Goal: Information Seeking & Learning: Learn about a topic

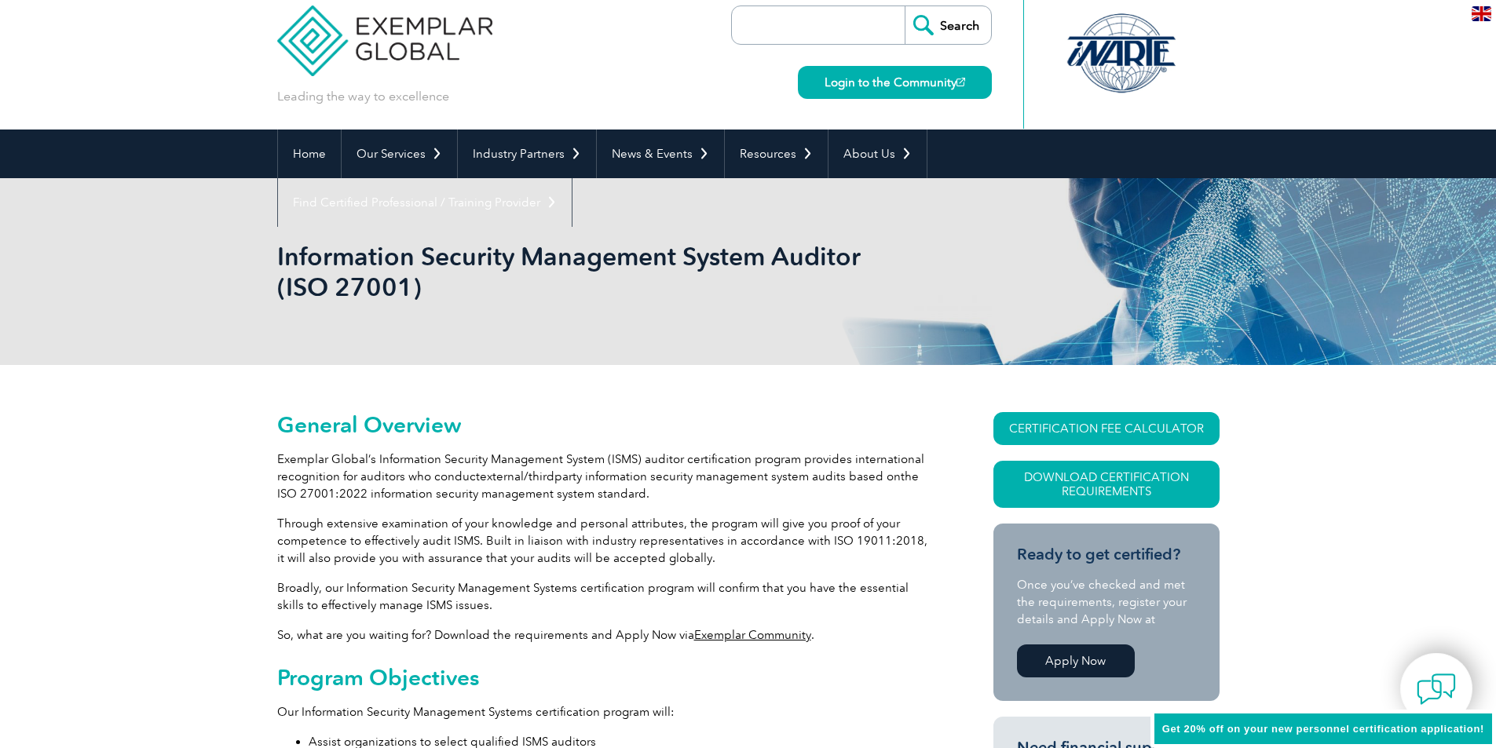
scroll to position [79, 0]
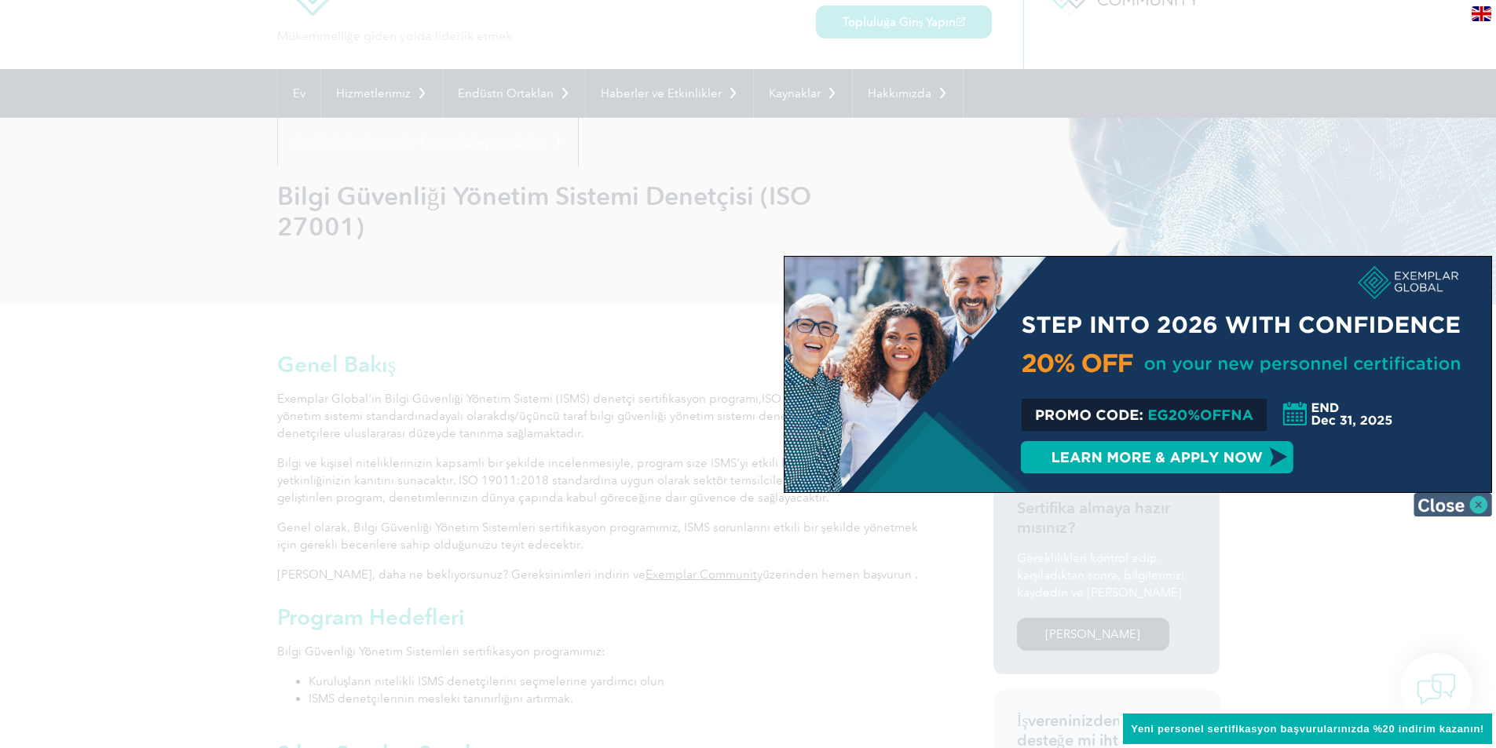
click at [1459, 507] on img at bounding box center [1453, 505] width 79 height 24
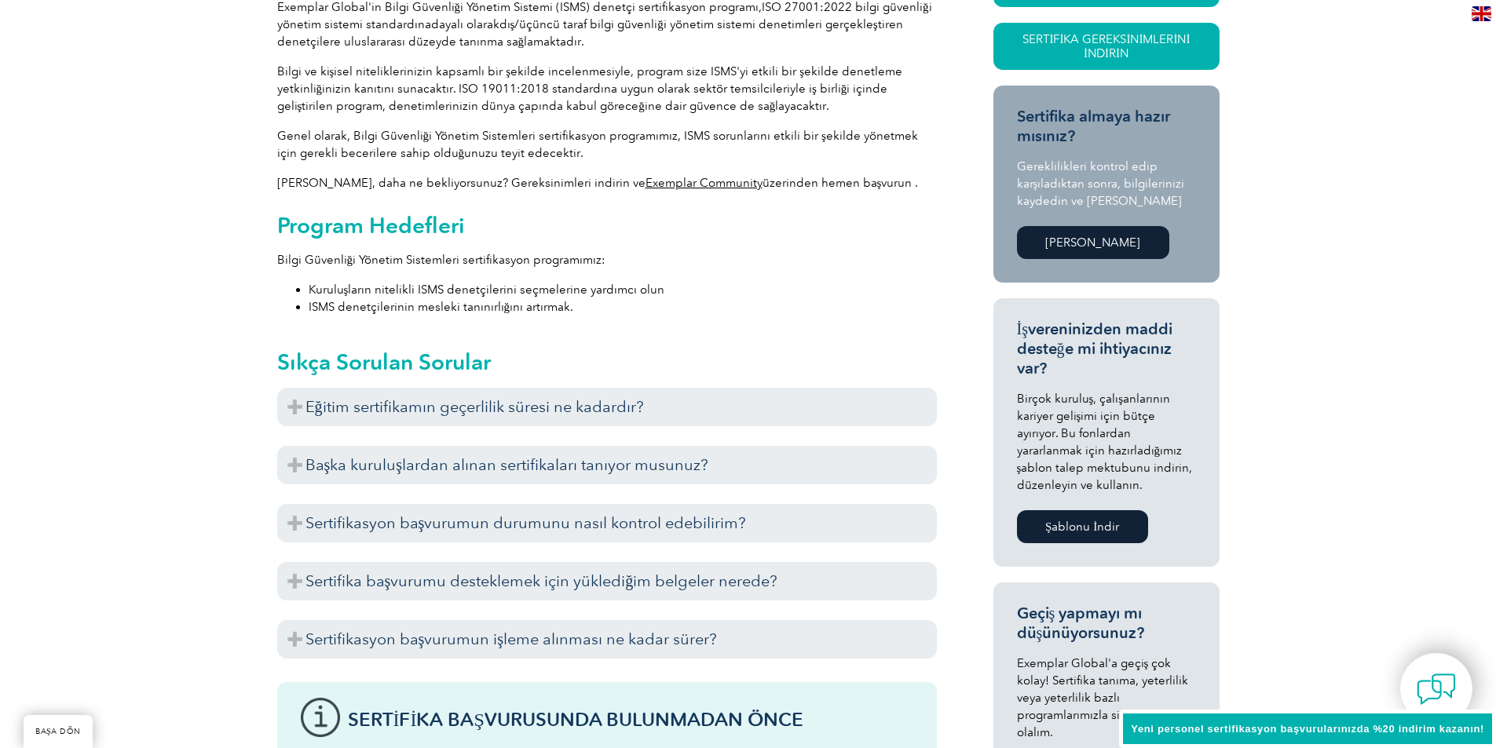
scroll to position [471, 0]
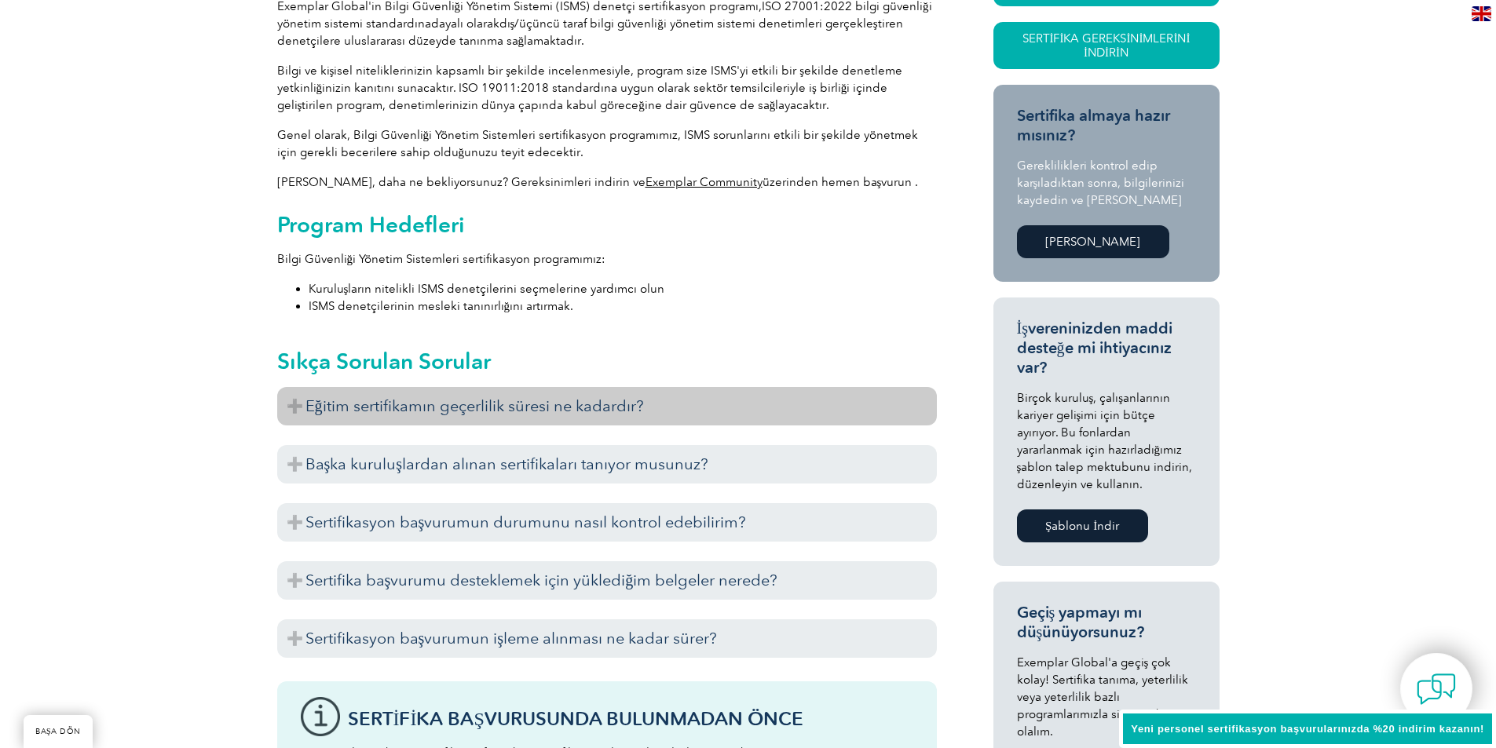
click at [485, 395] on h3 "Eğitim sertifikamın geçerlilik süresi ne kadardır?" at bounding box center [607, 406] width 660 height 38
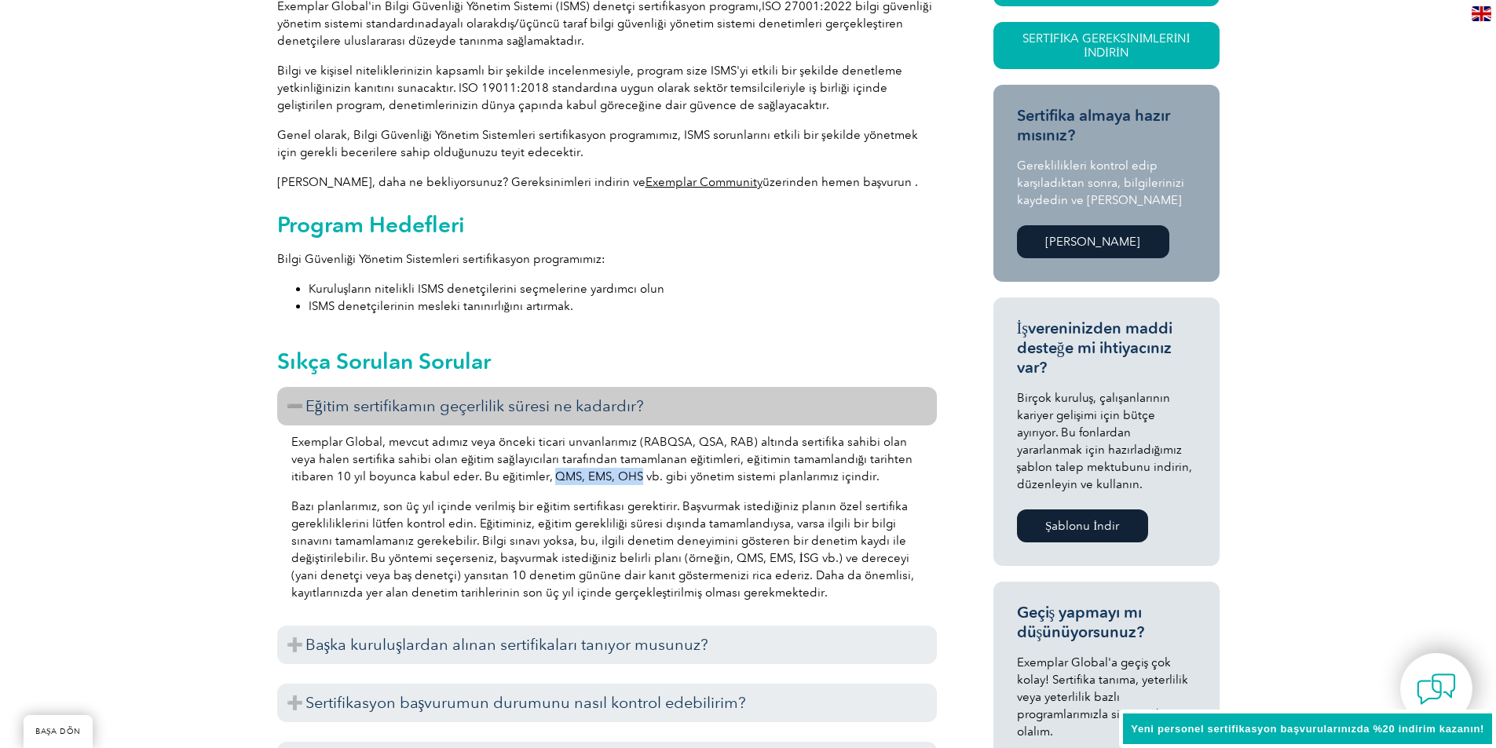
drag, startPoint x: 505, startPoint y: 478, endPoint x: 589, endPoint y: 478, distance: 84.0
click at [589, 478] on font "Exemplar Global, mevcut adımız veya önceki ticari unvanlarımız (RABQSA, QSA, RA…" at bounding box center [602, 459] width 622 height 49
click at [576, 484] on p "Exemplar Global, mevcut adımız veya önceki ticari unvanlarımız (RABQSA, QSA, RA…" at bounding box center [606, 459] width 631 height 52
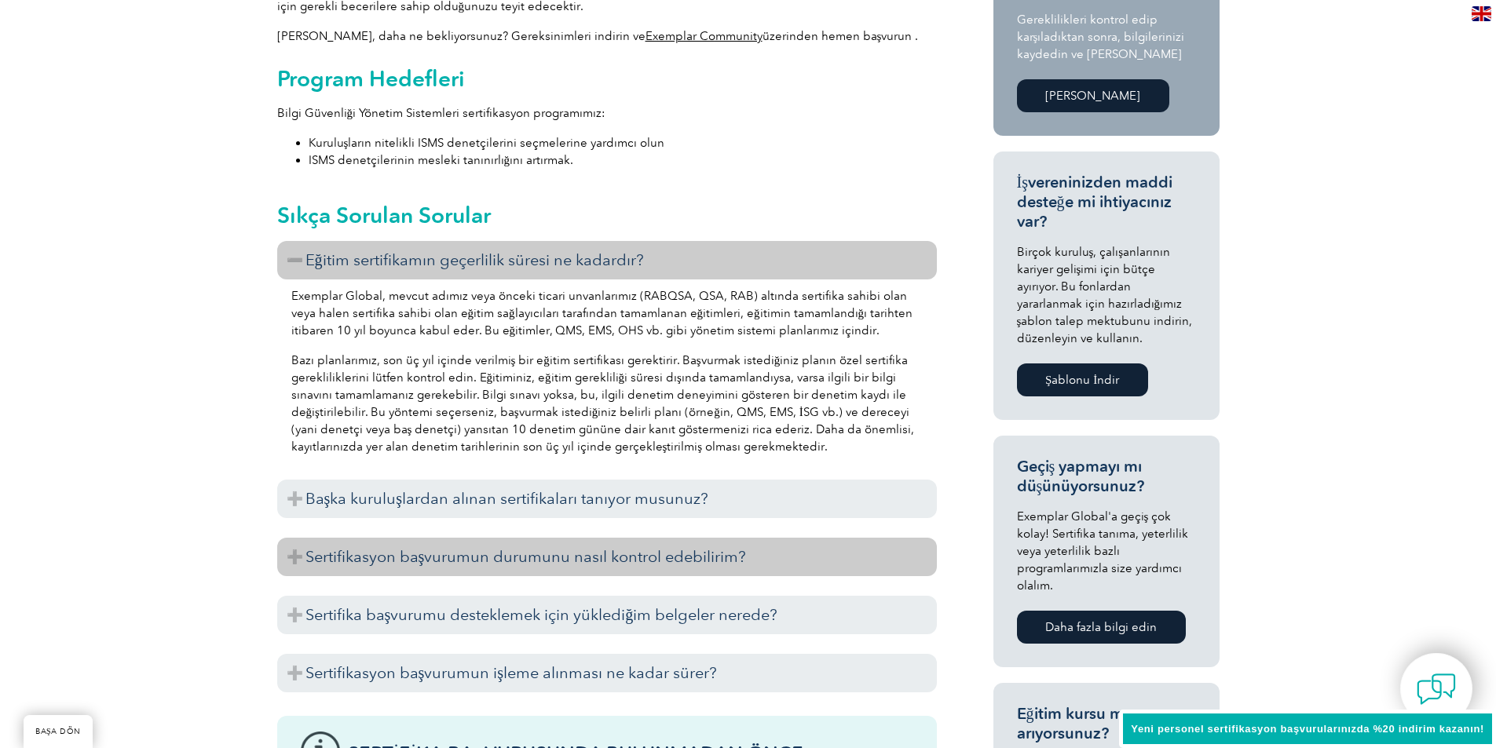
scroll to position [628, 0]
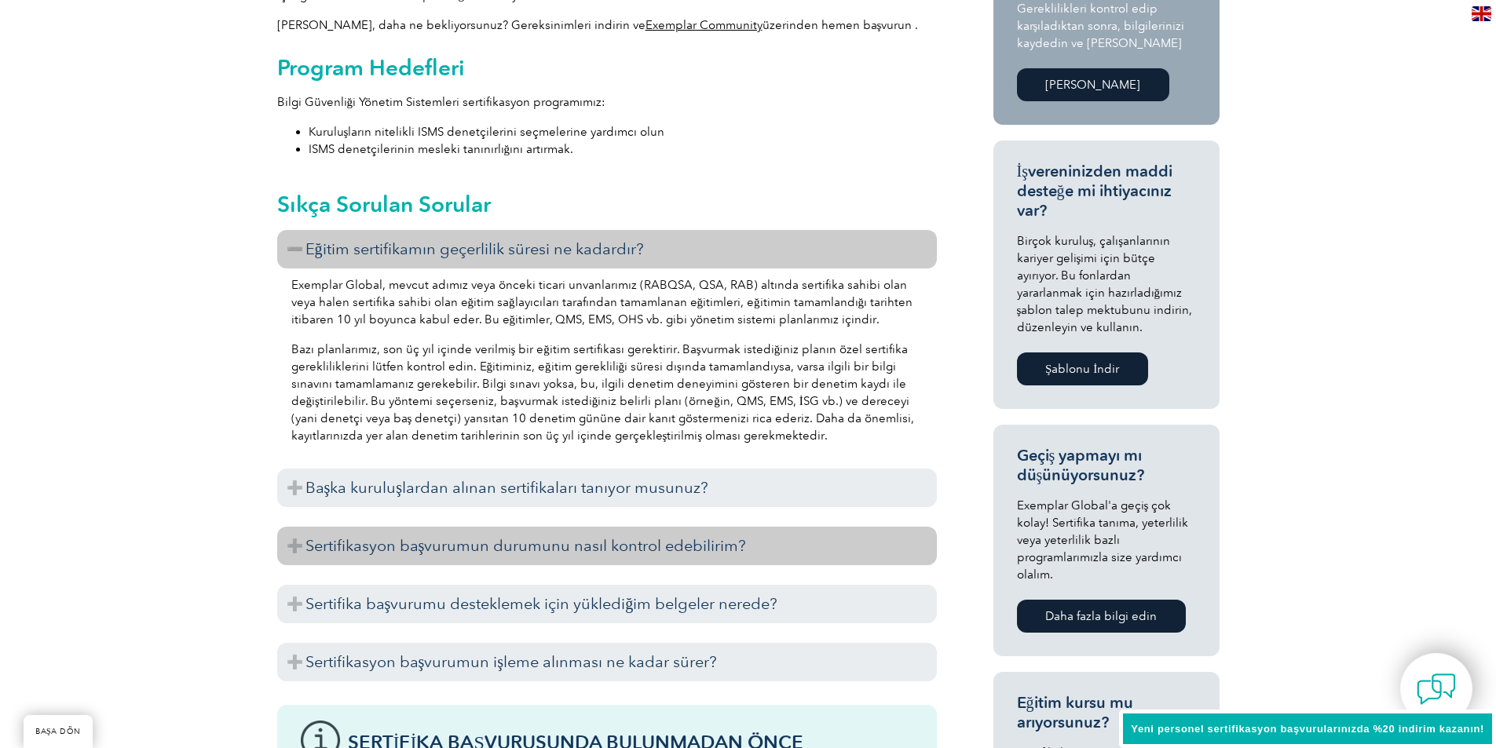
click at [495, 554] on font "Sertifikasyon başvurumun durumunu nasıl kontrol edebilirim?" at bounding box center [525, 545] width 441 height 19
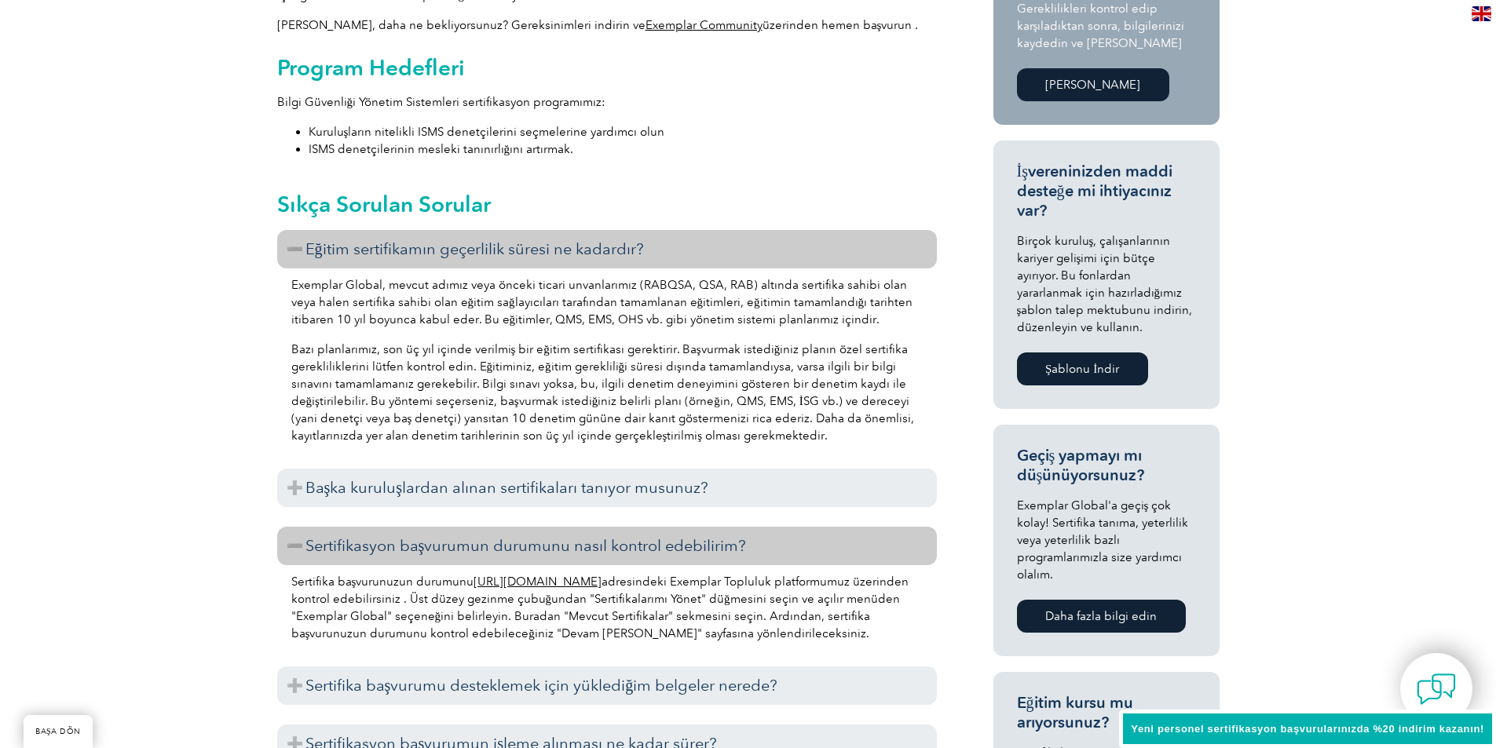
click at [580, 585] on font "https://community.exemplarglobal.org/" at bounding box center [538, 582] width 128 height 14
